Goal: Find specific page/section: Find specific page/section

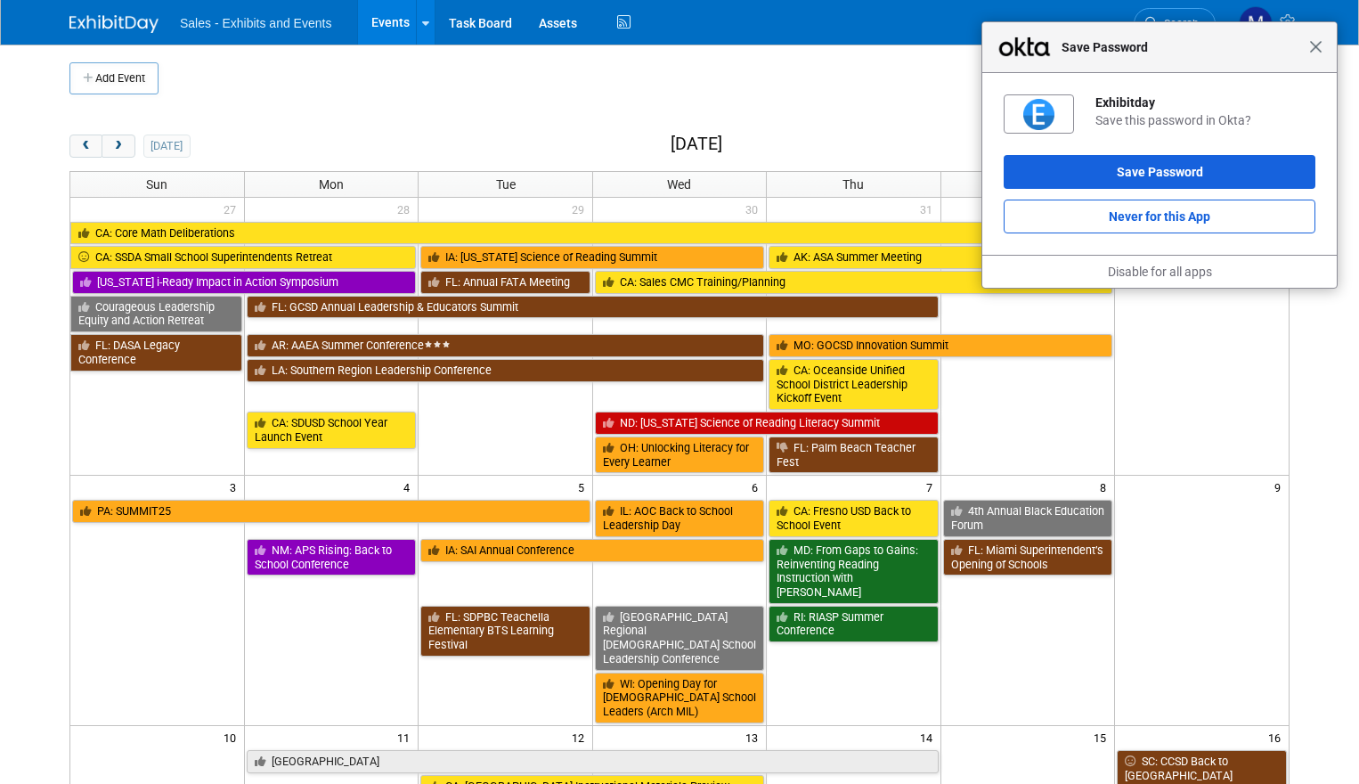
click at [1315, 50] on span "Close" at bounding box center [1315, 46] width 13 height 13
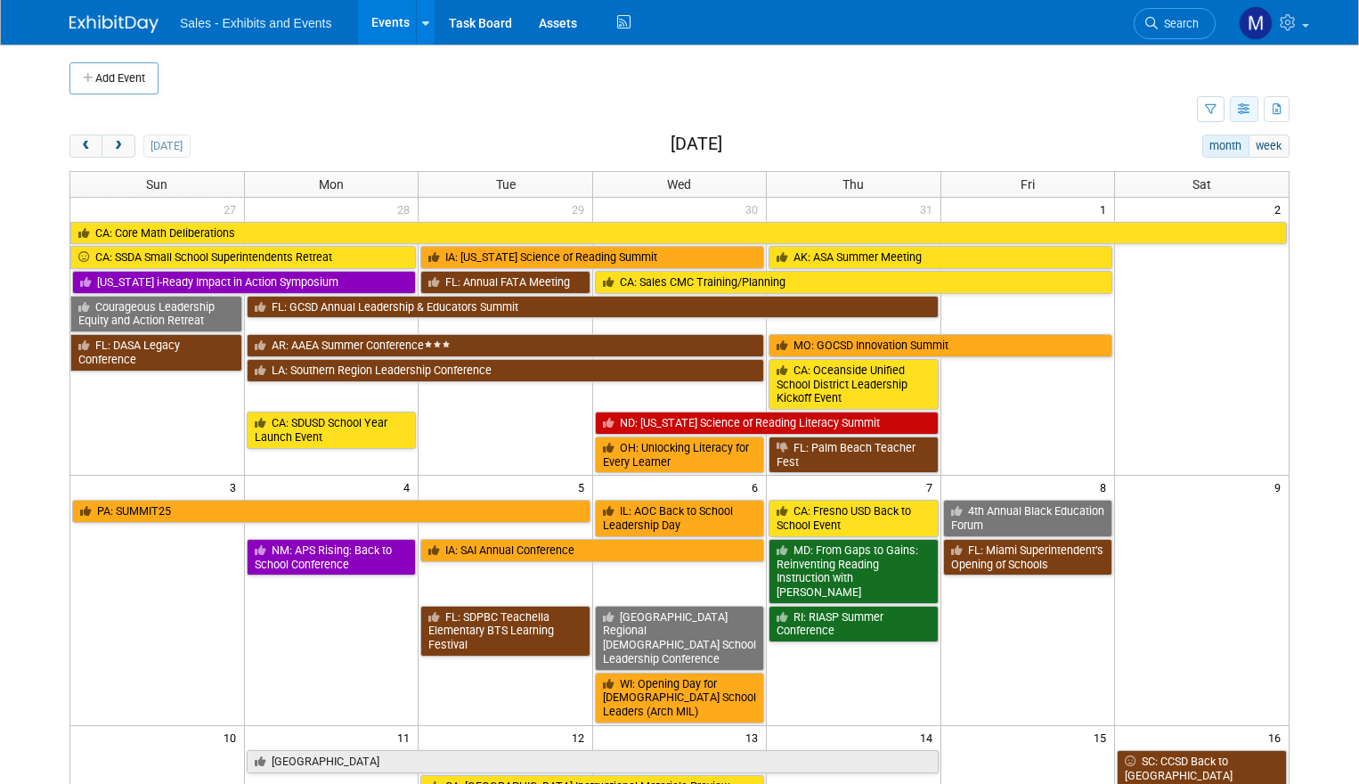
click at [1235, 106] on button "button" at bounding box center [1244, 109] width 28 height 26
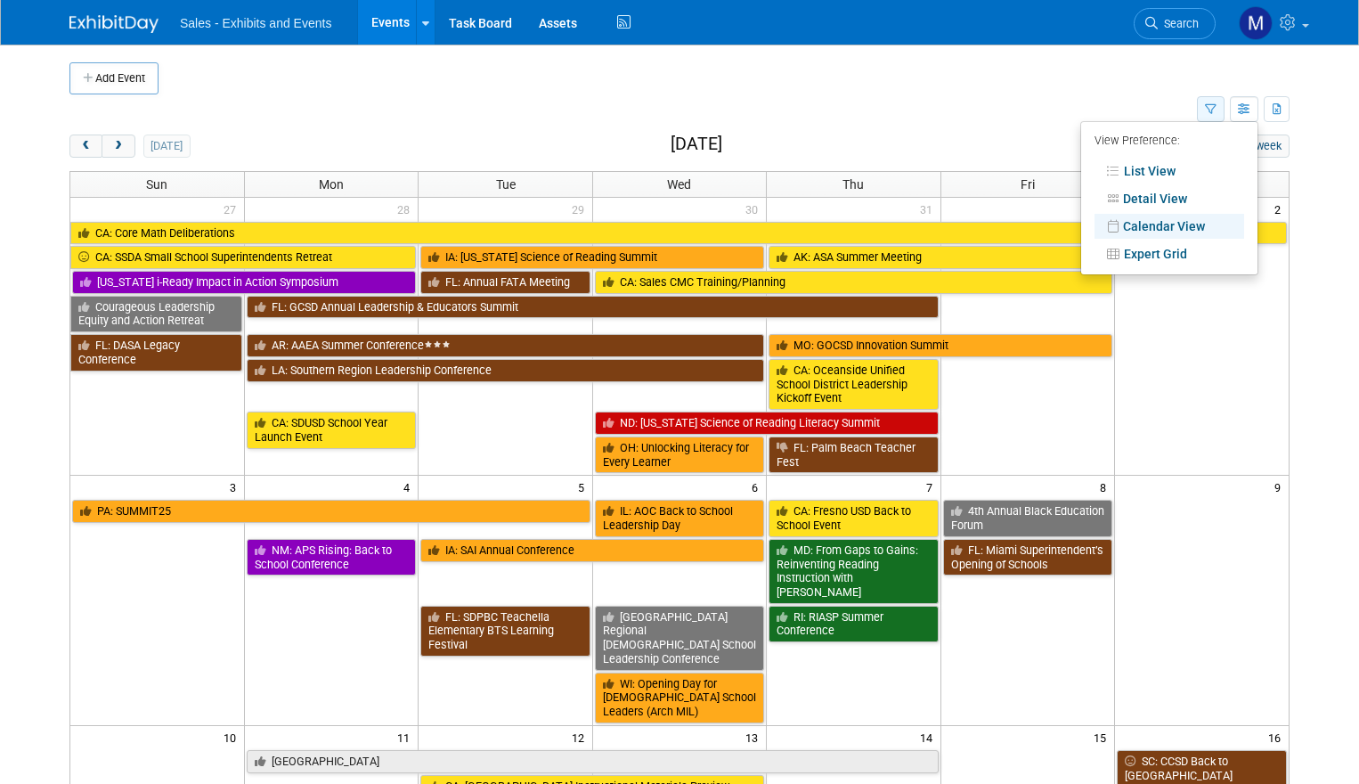
click at [1202, 102] on button "button" at bounding box center [1211, 109] width 28 height 26
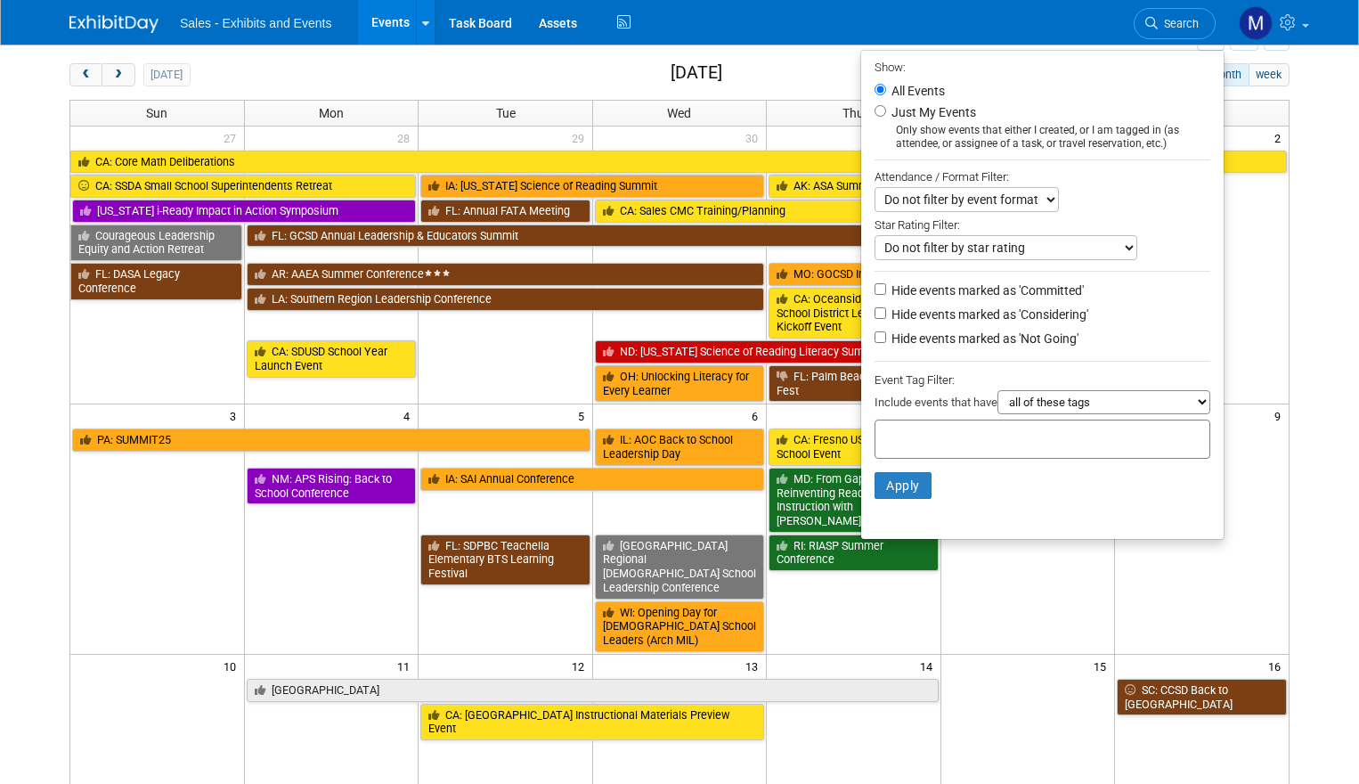
scroll to position [83, 0]
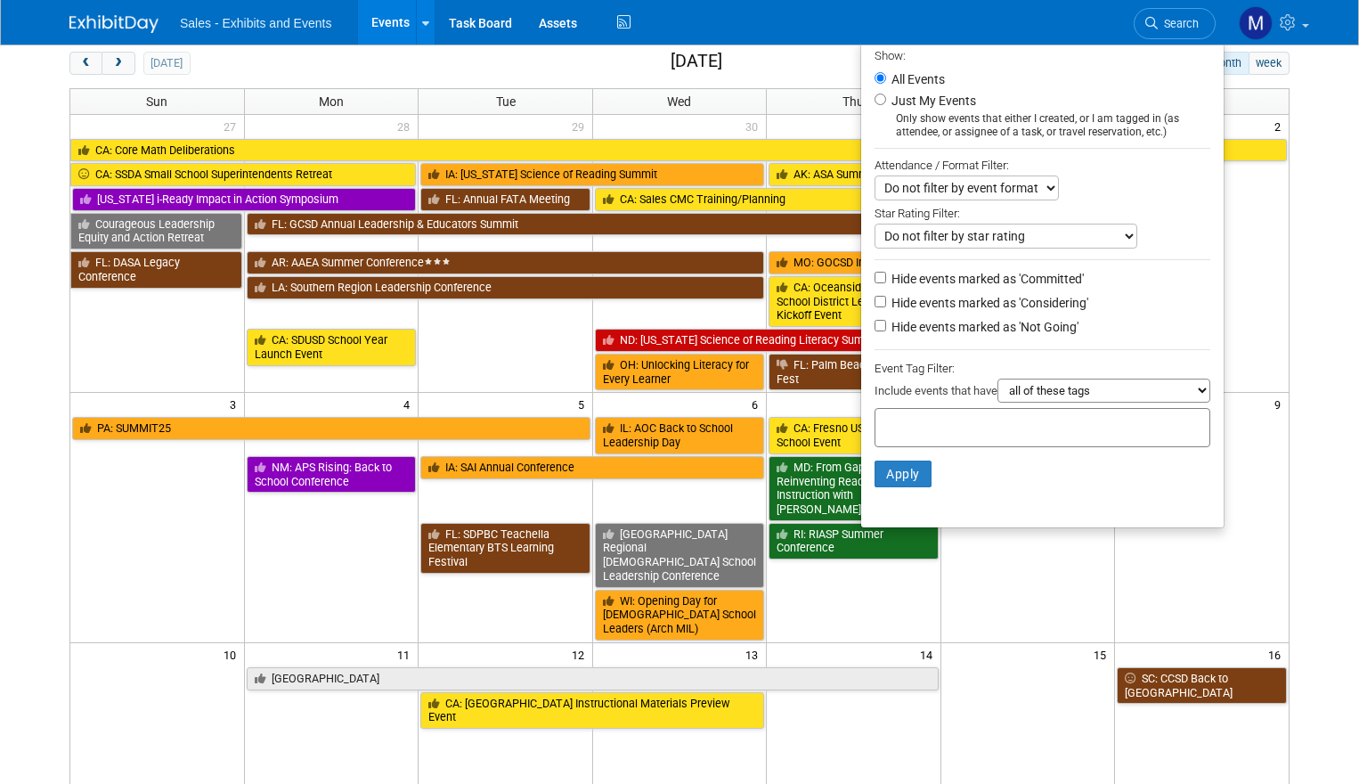
click at [1050, 385] on select "all of these tags any one of these tags only and exactly these specific tags" at bounding box center [1103, 390] width 213 height 24
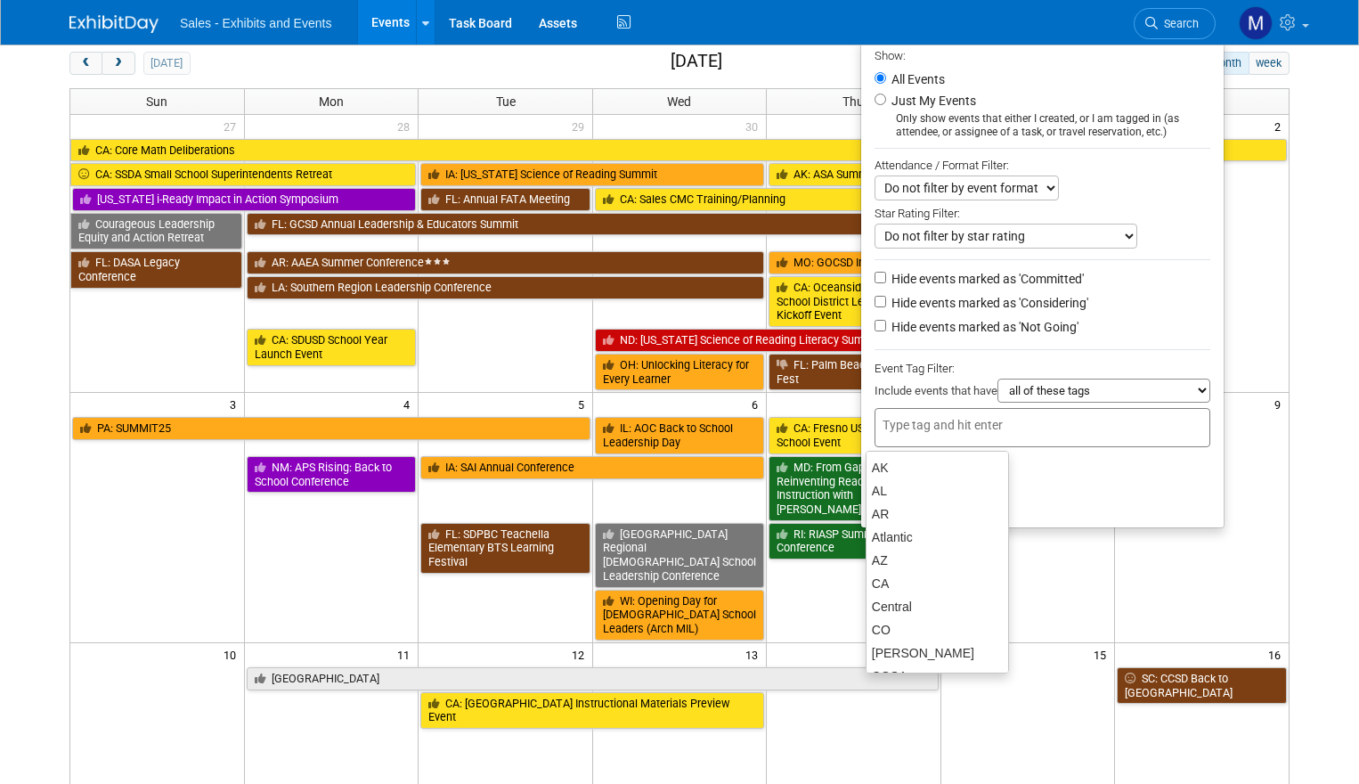
click at [961, 434] on input "text" at bounding box center [954, 425] width 142 height 18
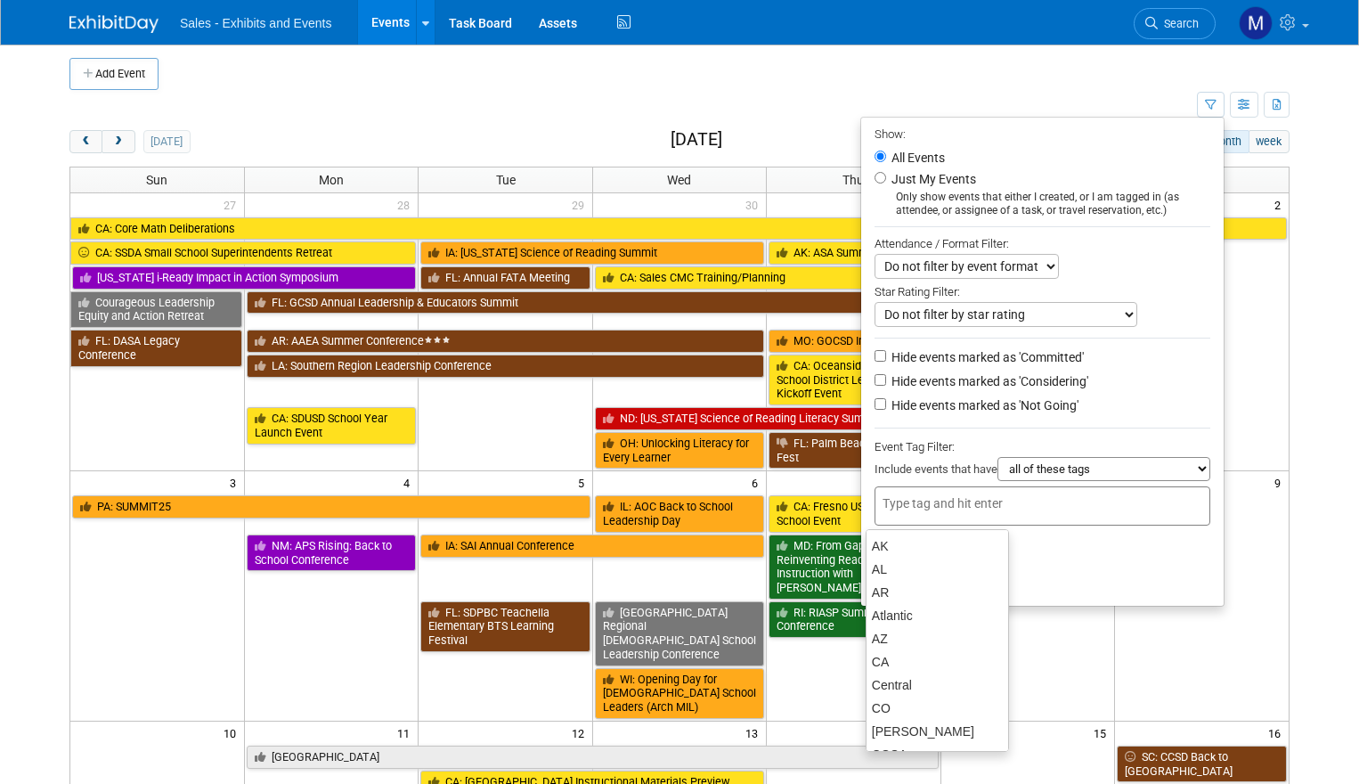
scroll to position [0, 0]
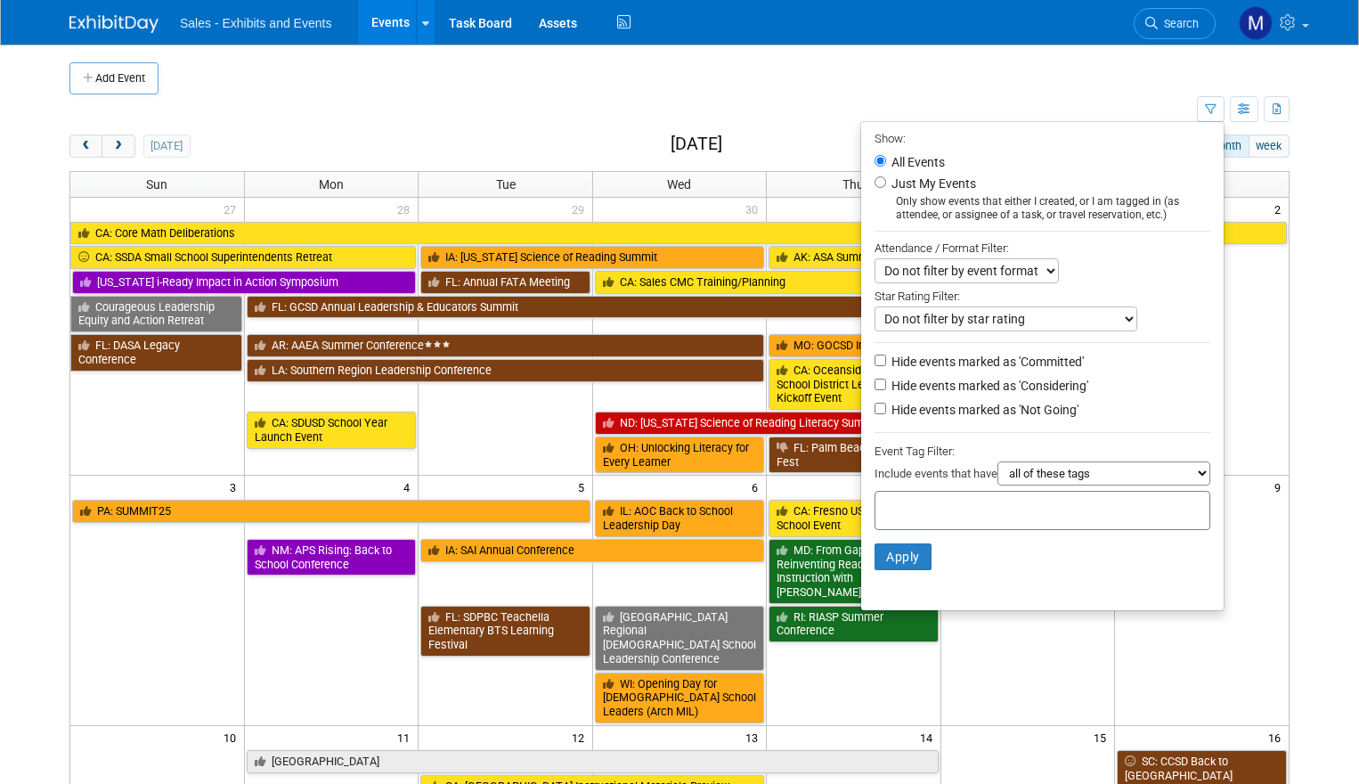
click at [1301, 249] on div "Add Event New Event Duplicate Event Warning There is another event in your work…" at bounding box center [679, 695] width 1247 height 1301
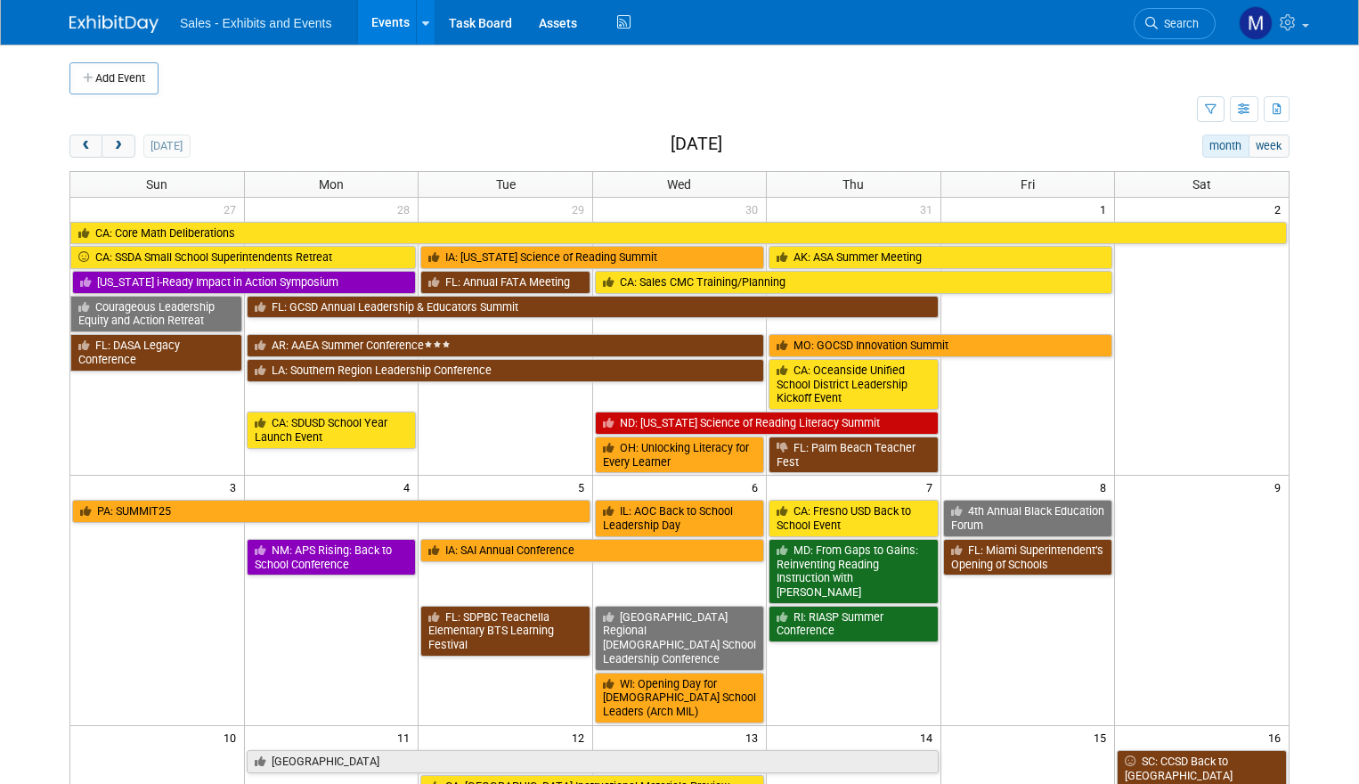
click at [1304, 253] on body "Sales - Exhibits and Events Events Add Event Bulk Upload Events Shareable Event…" at bounding box center [679, 392] width 1359 height 784
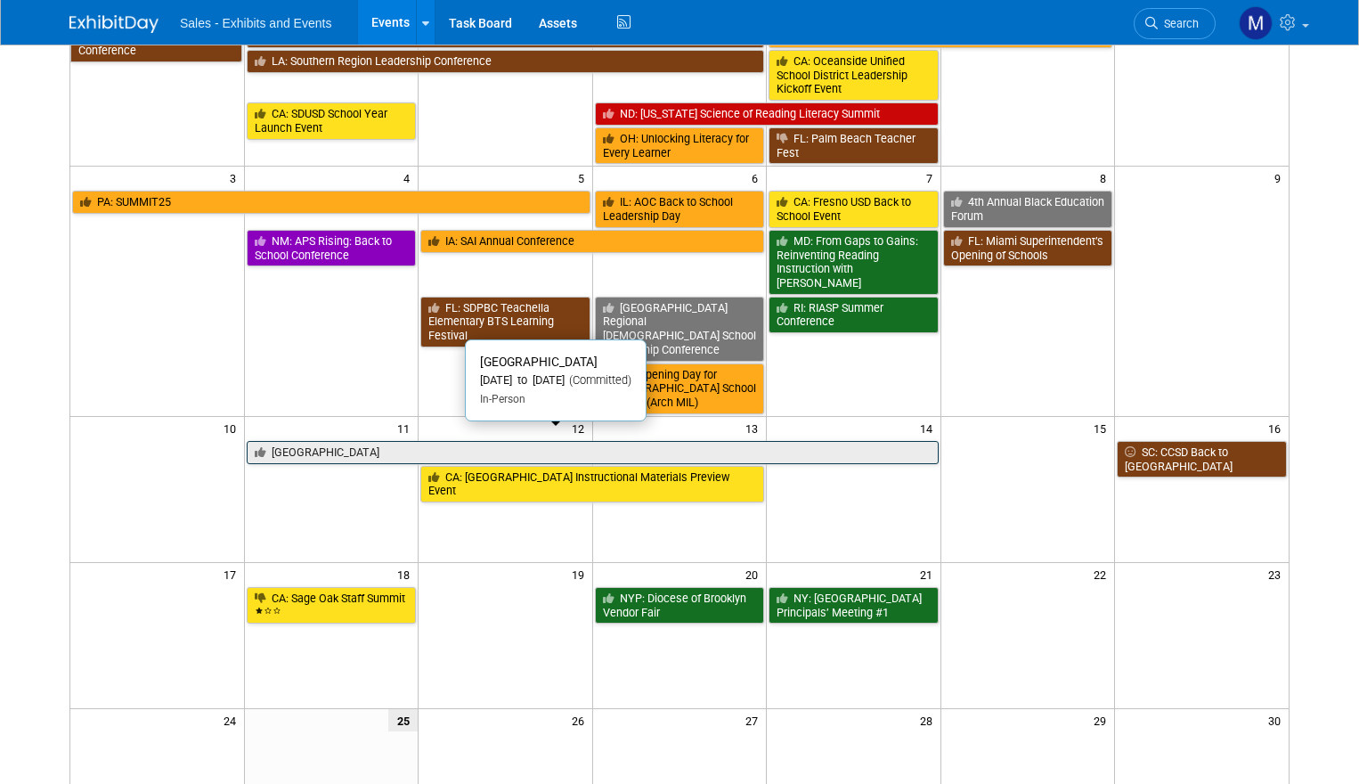
scroll to position [315, 0]
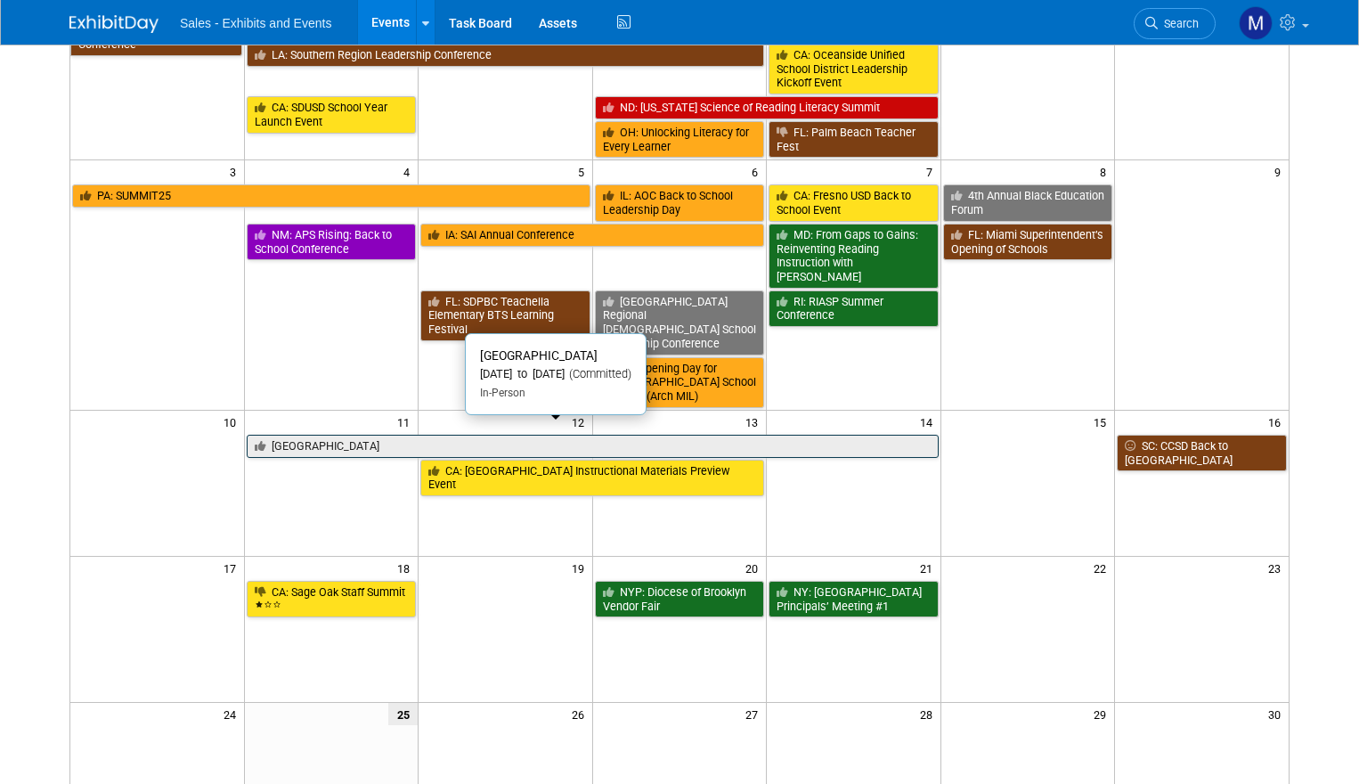
click at [916, 435] on link "[GEOGRAPHIC_DATA]" at bounding box center [593, 446] width 692 height 23
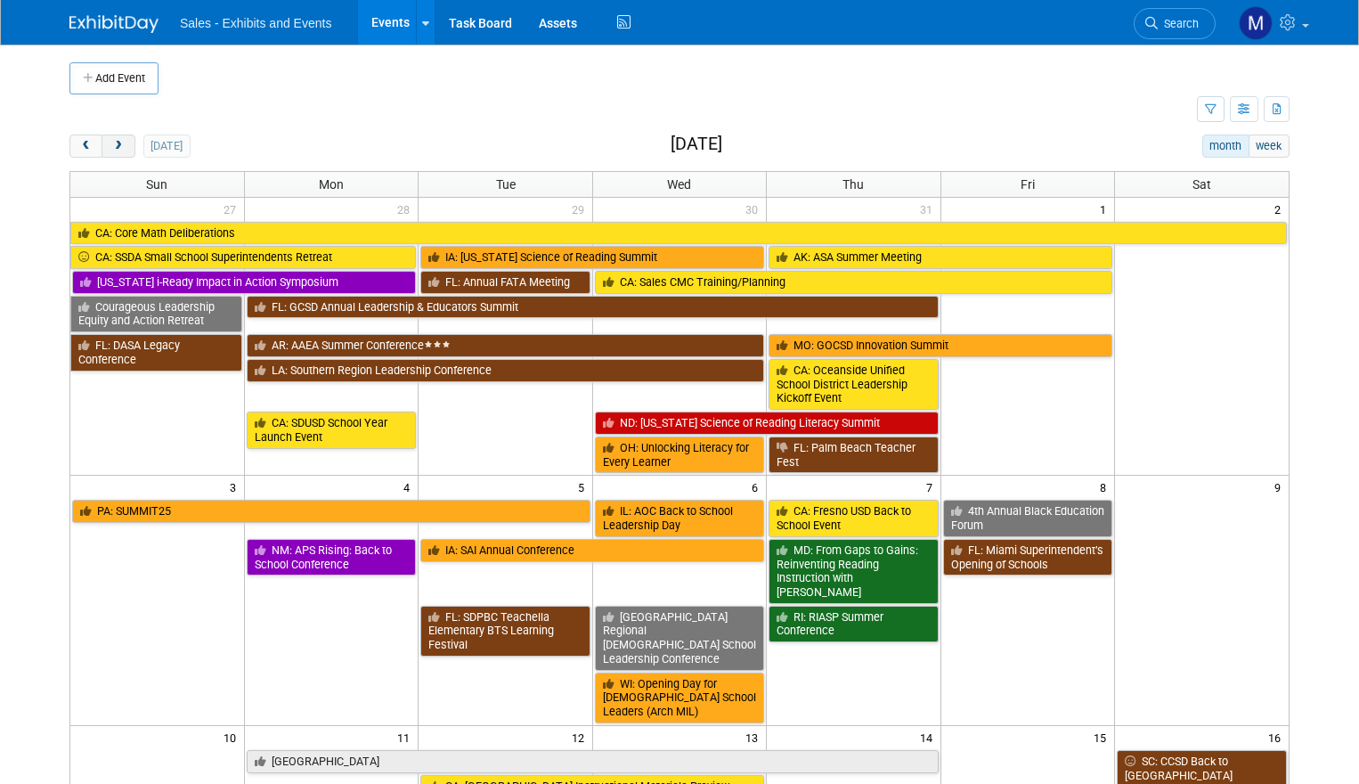
click at [118, 147] on span "next" at bounding box center [117, 147] width 13 height 12
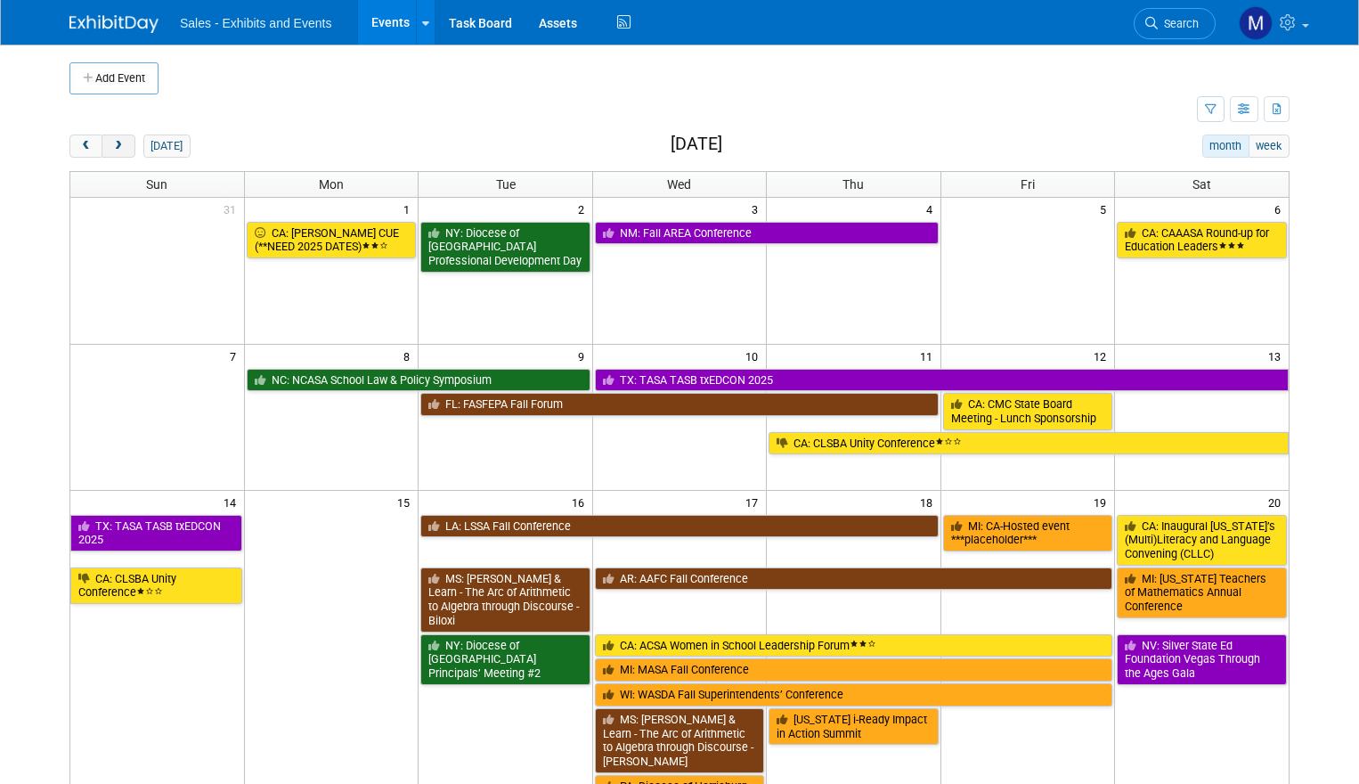
click at [122, 139] on button "next" at bounding box center [118, 145] width 33 height 23
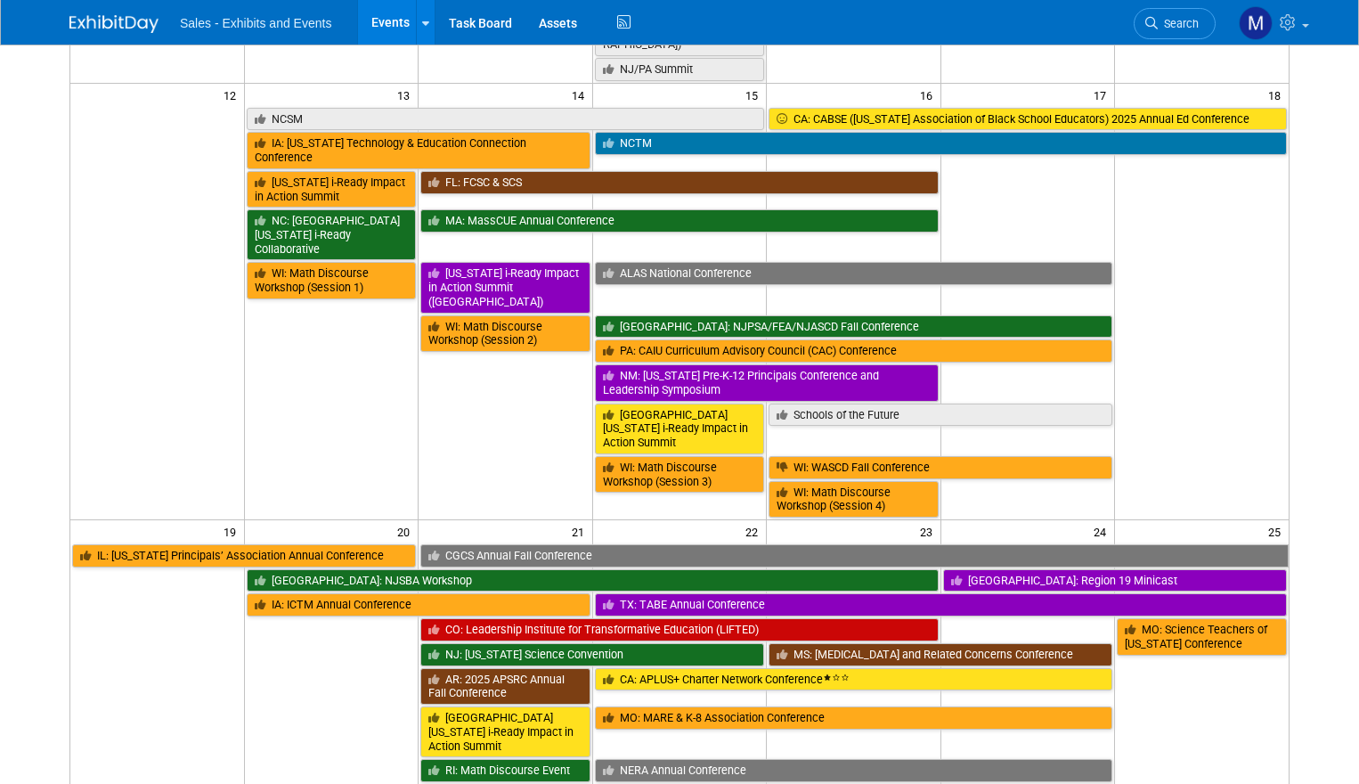
scroll to position [663, 0]
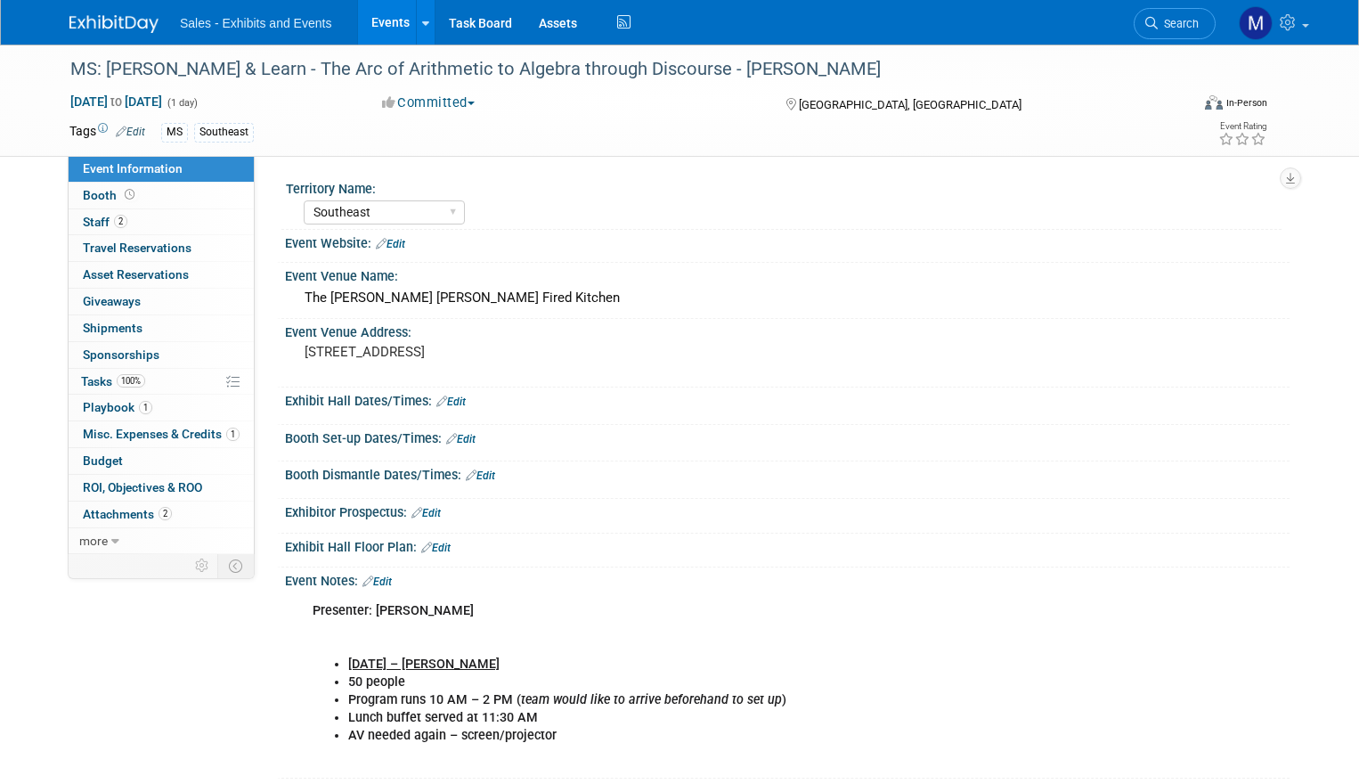
select select "Southeast"
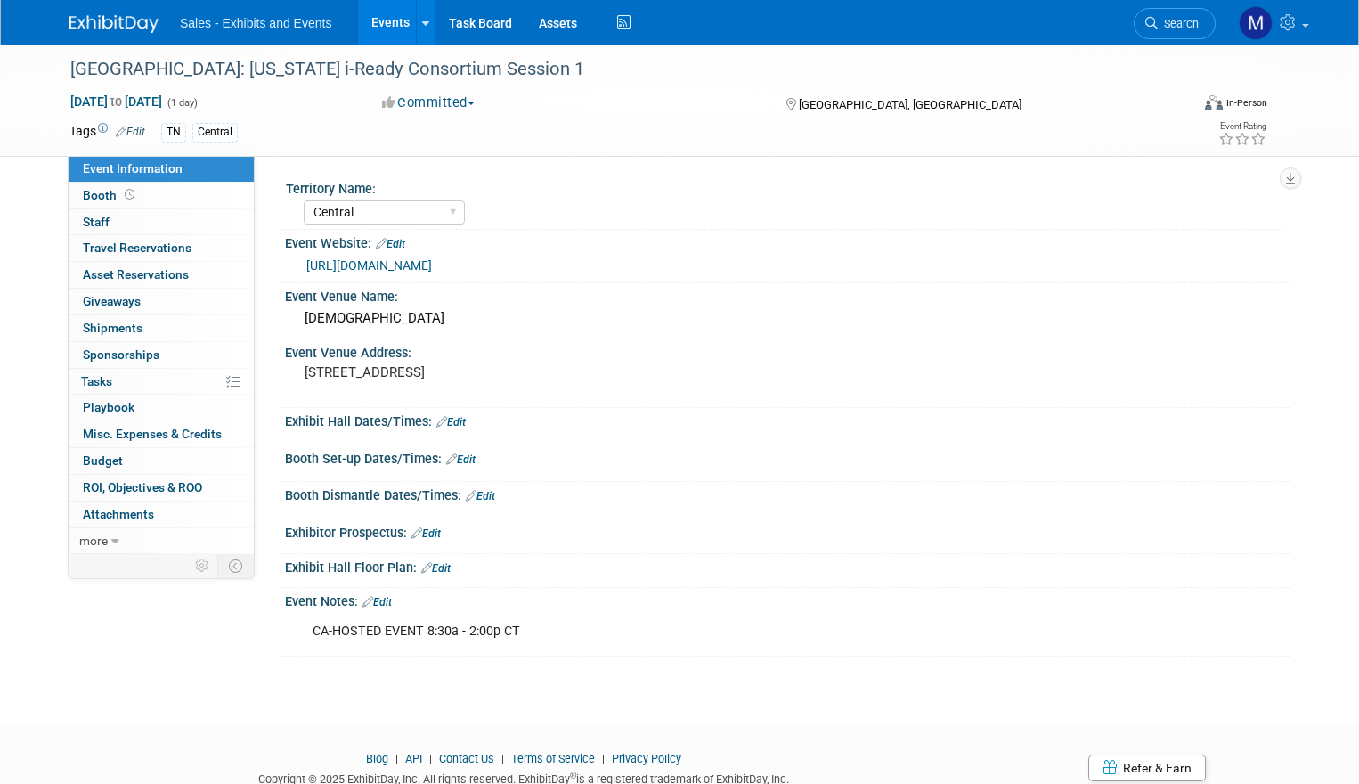
select select "Central"
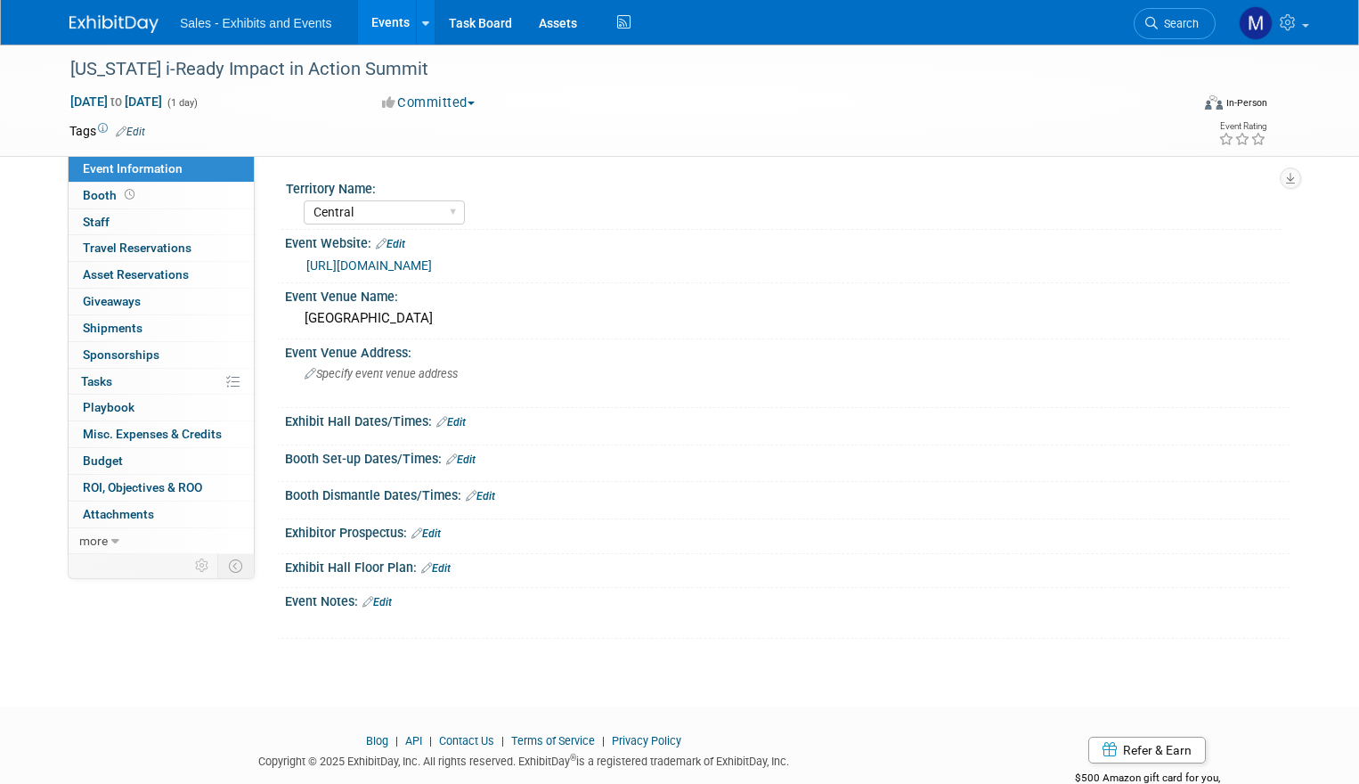
select select "Central"
